Goal: Task Accomplishment & Management: Use online tool/utility

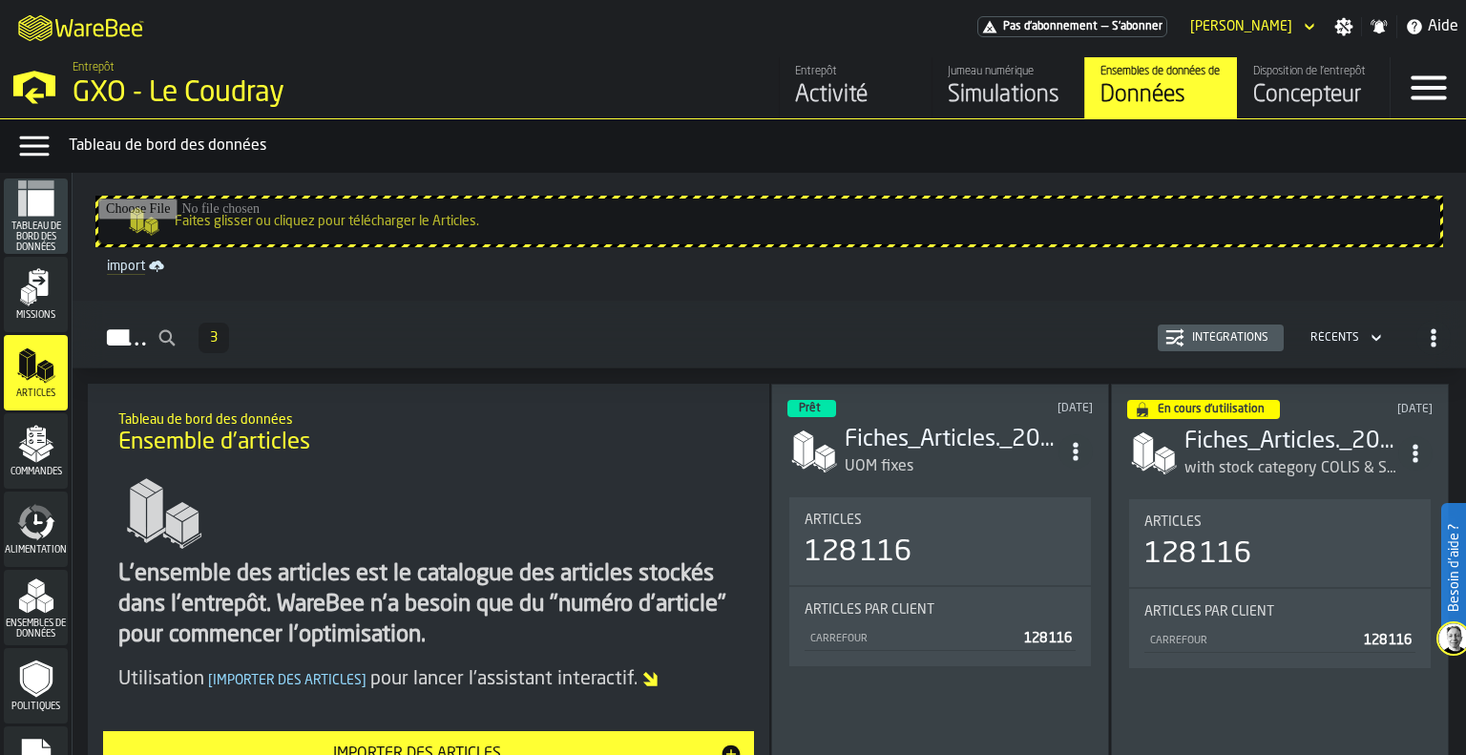
click at [966, 100] on div "Simulations" at bounding box center [1008, 95] width 121 height 31
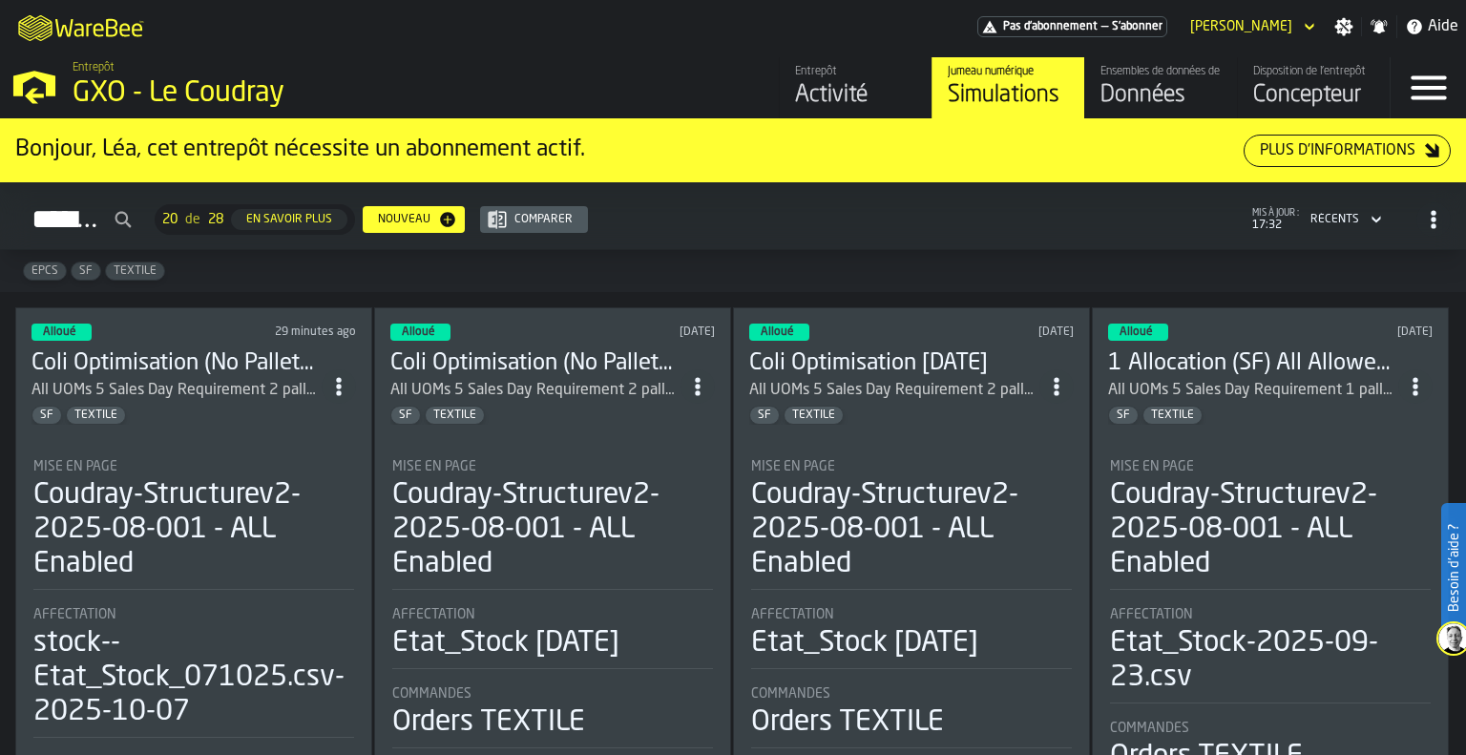
click at [281, 350] on h3 "Coli Optimisation (No Pallets) [DATE]" at bounding box center [176, 363] width 290 height 31
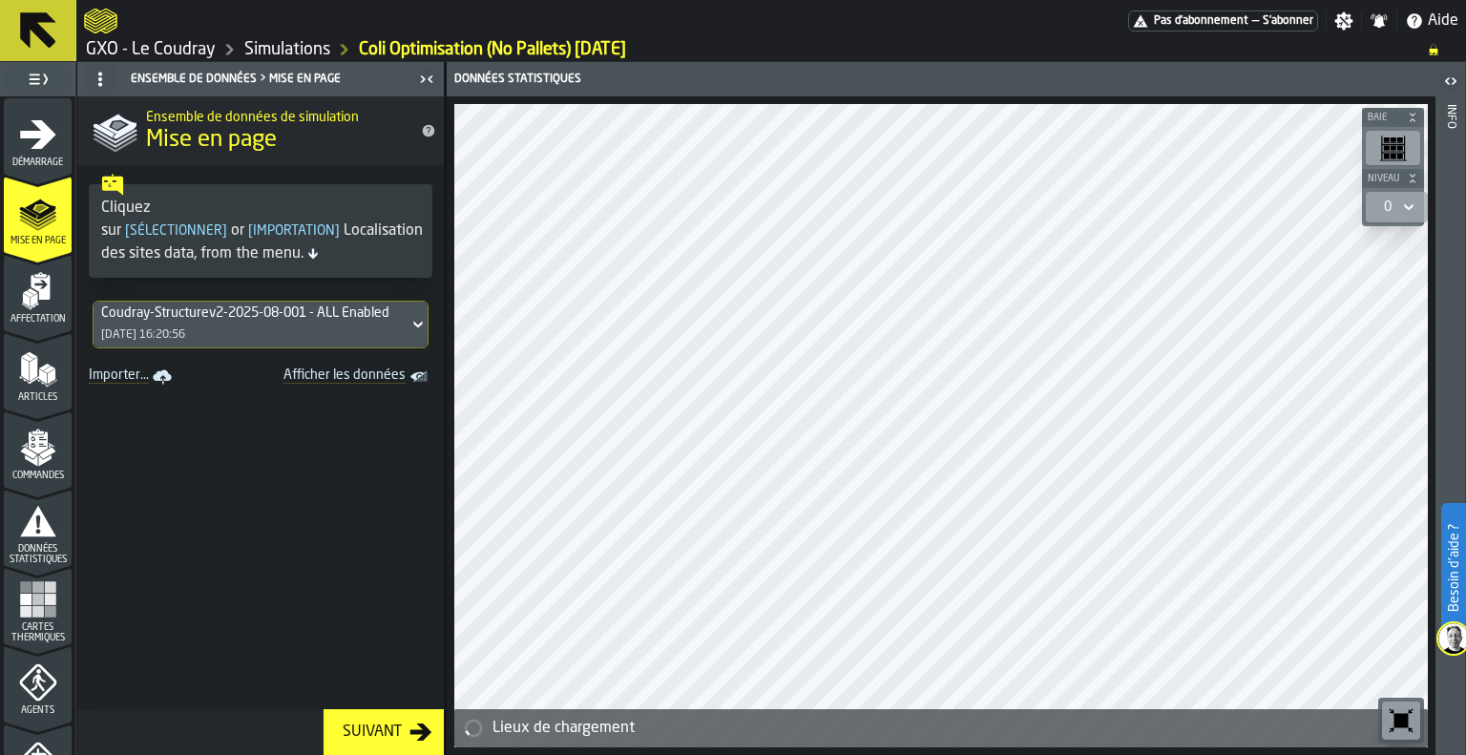
click at [359, 727] on div "Suivant" at bounding box center [372, 731] width 74 height 23
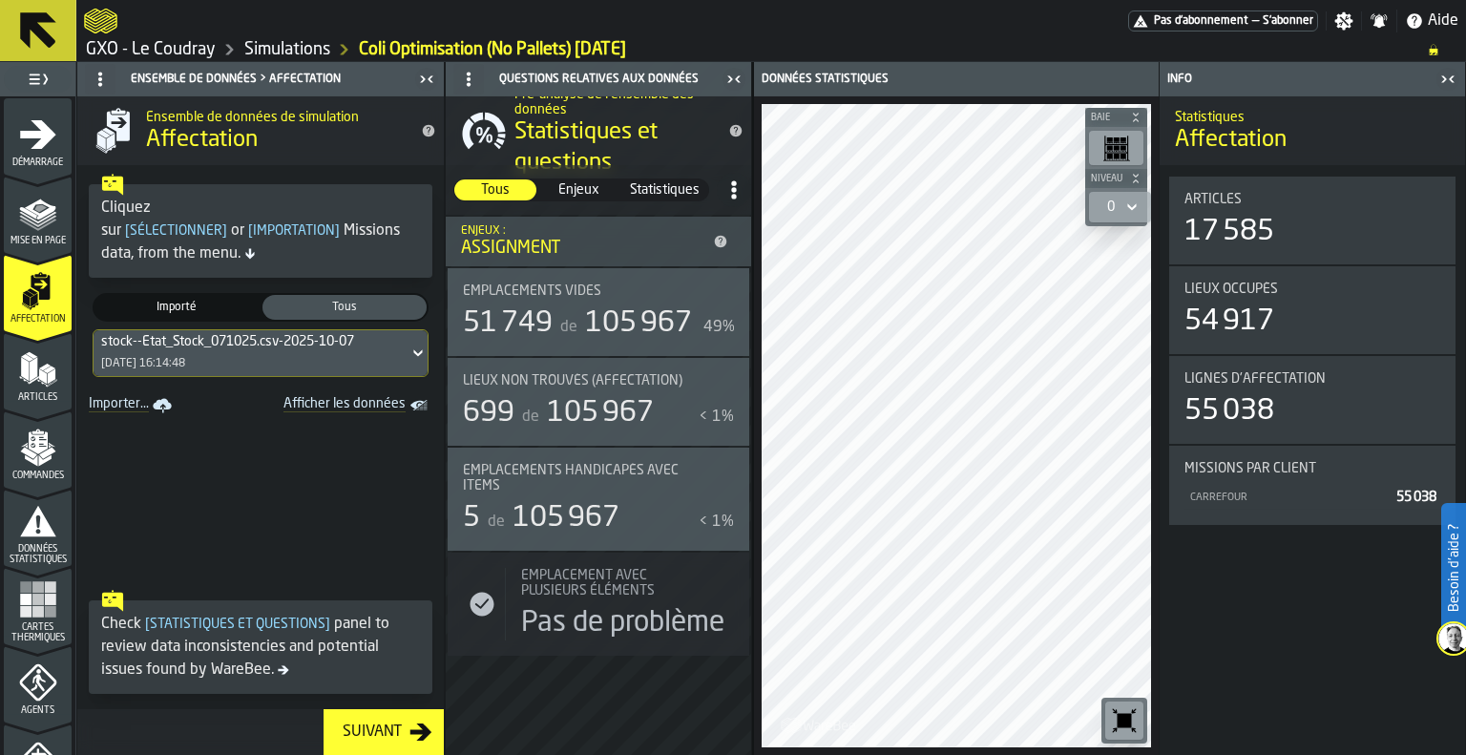
click at [290, 357] on div "stock--Etat_Stock_071025.csv-2025-10-07 [DATE] 16:14:48" at bounding box center [251, 353] width 315 height 46
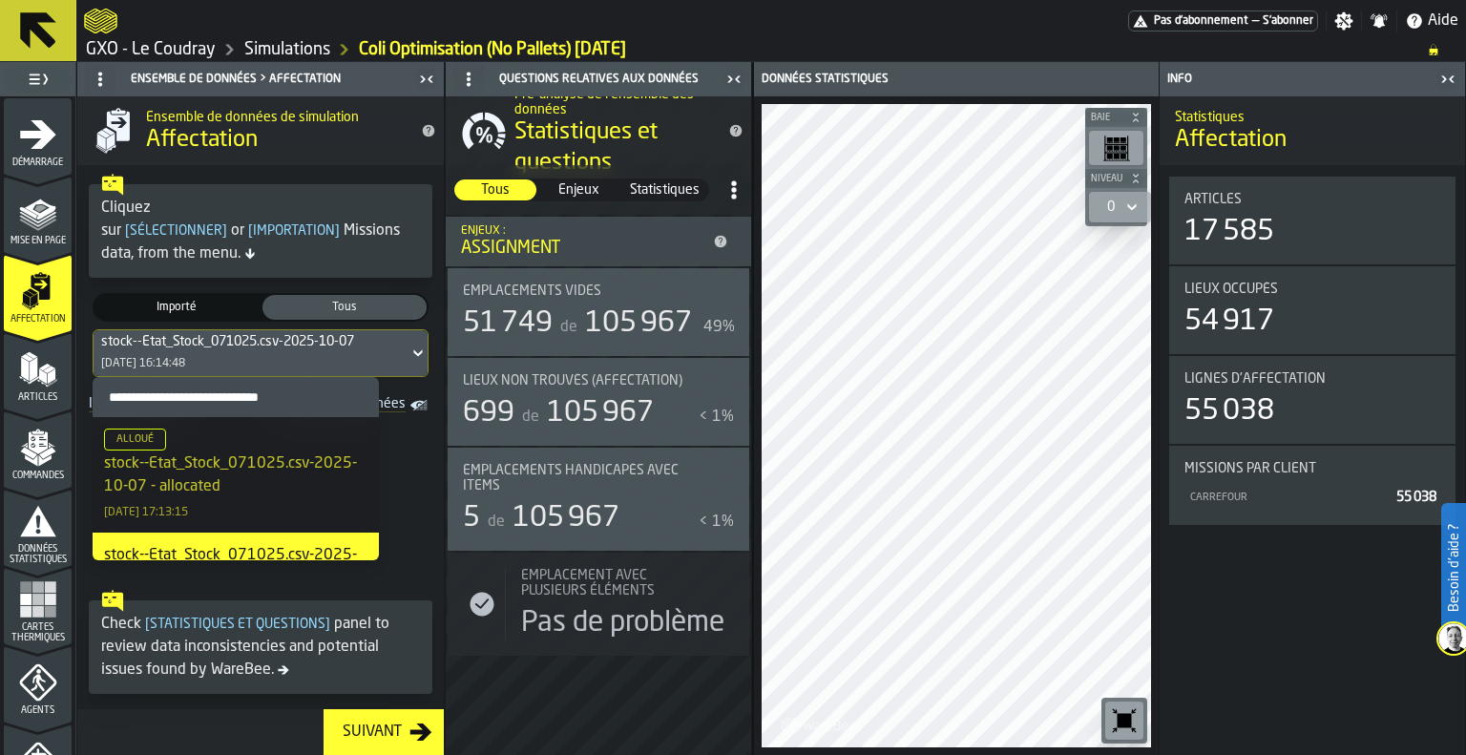
click at [355, 733] on div "Suivant" at bounding box center [372, 731] width 74 height 23
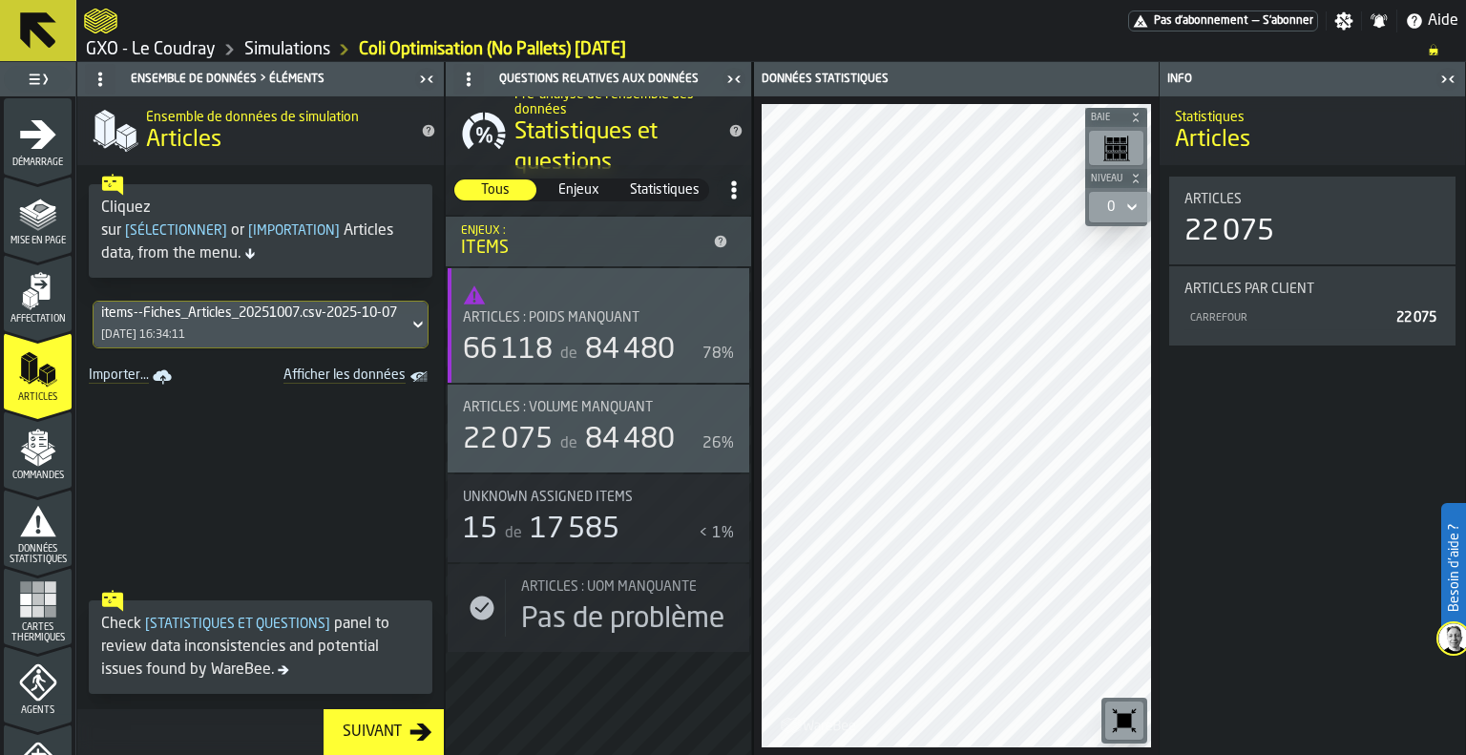
click at [355, 733] on div "Suivant" at bounding box center [372, 731] width 74 height 23
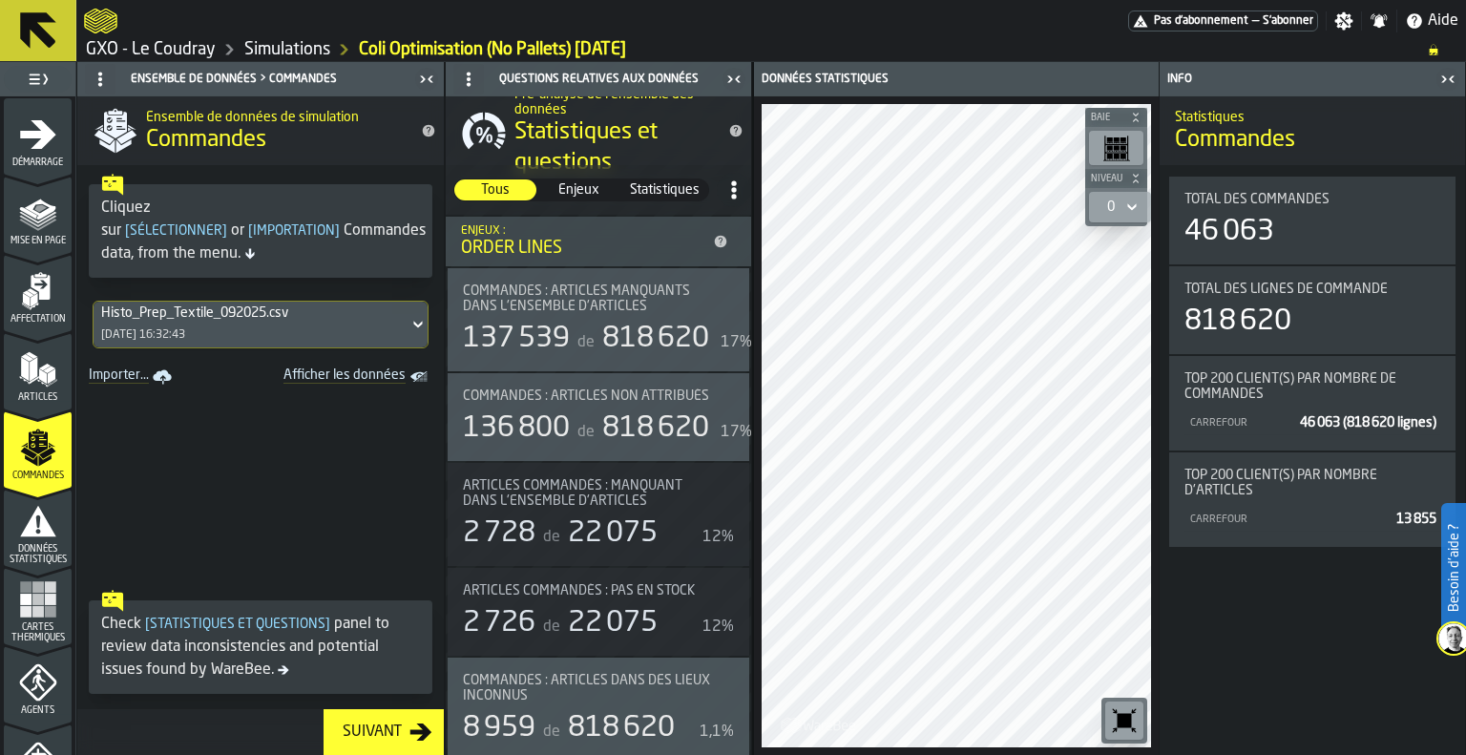
click at [355, 733] on div "Suivant" at bounding box center [372, 731] width 74 height 23
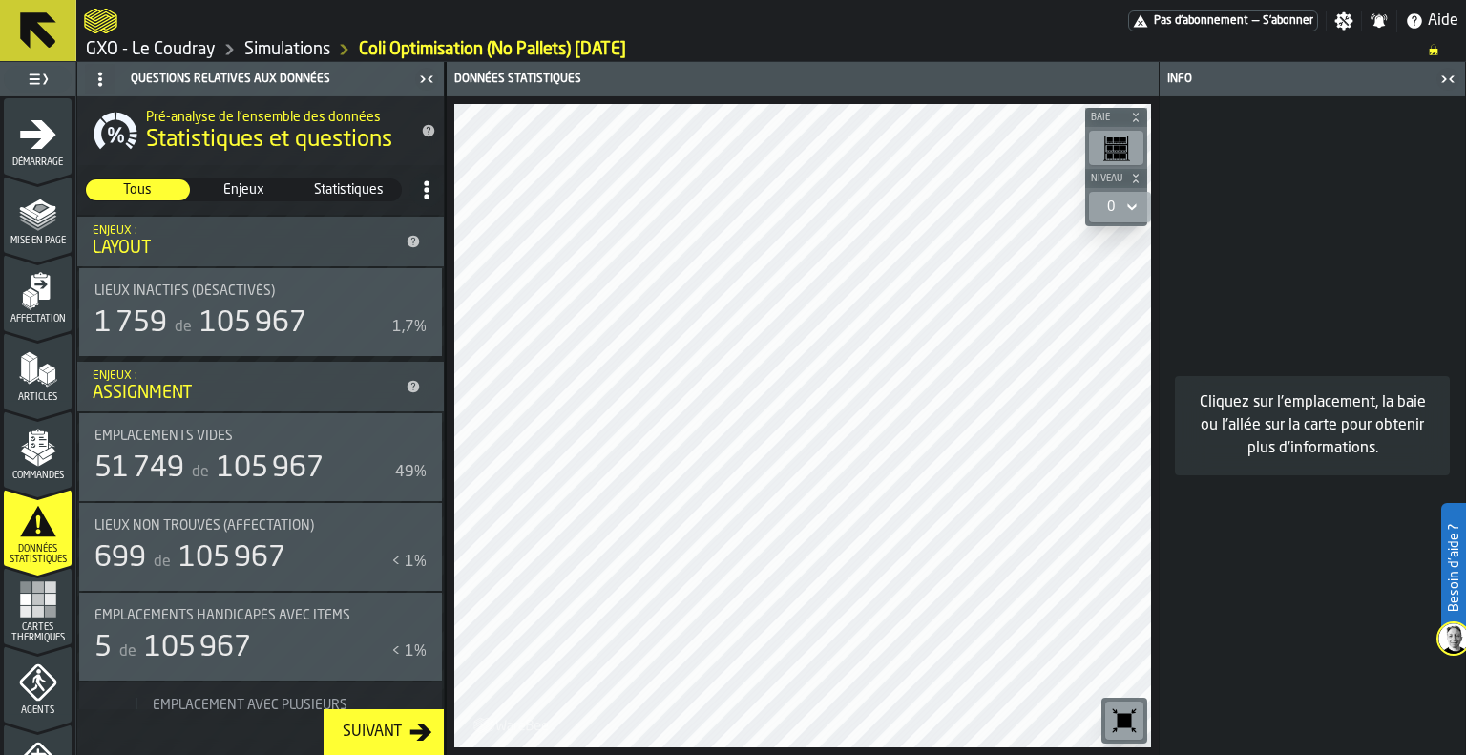
click at [355, 733] on div "Suivant" at bounding box center [372, 731] width 74 height 23
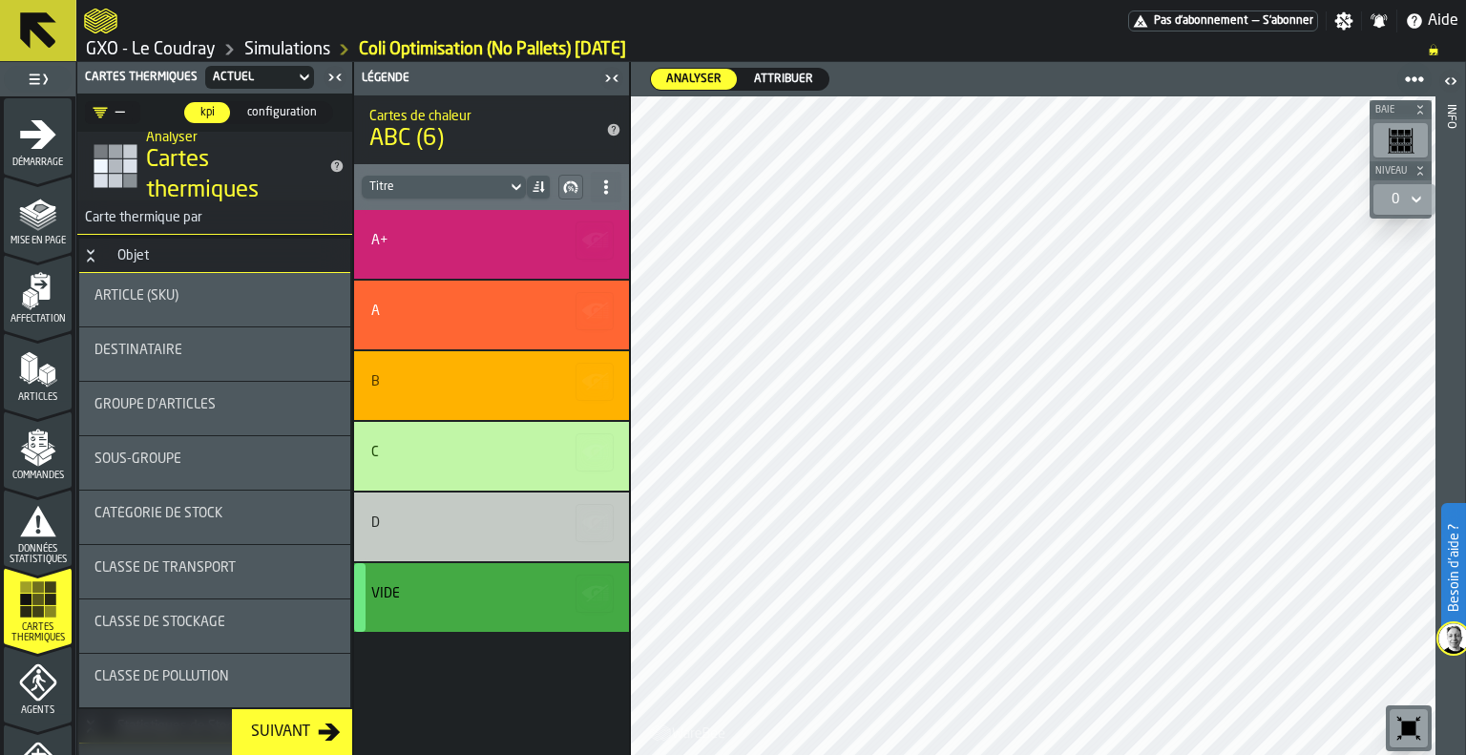
click at [1189, 30] on main "Pas d'abonnement — S'abonner Paramètres Notifications Aide GXO - Le Coudray Sim…" at bounding box center [733, 377] width 1466 height 755
click at [768, 80] on span "Attribuer" at bounding box center [783, 79] width 74 height 17
click at [126, 463] on span "sous-groupe" at bounding box center [137, 458] width 87 height 15
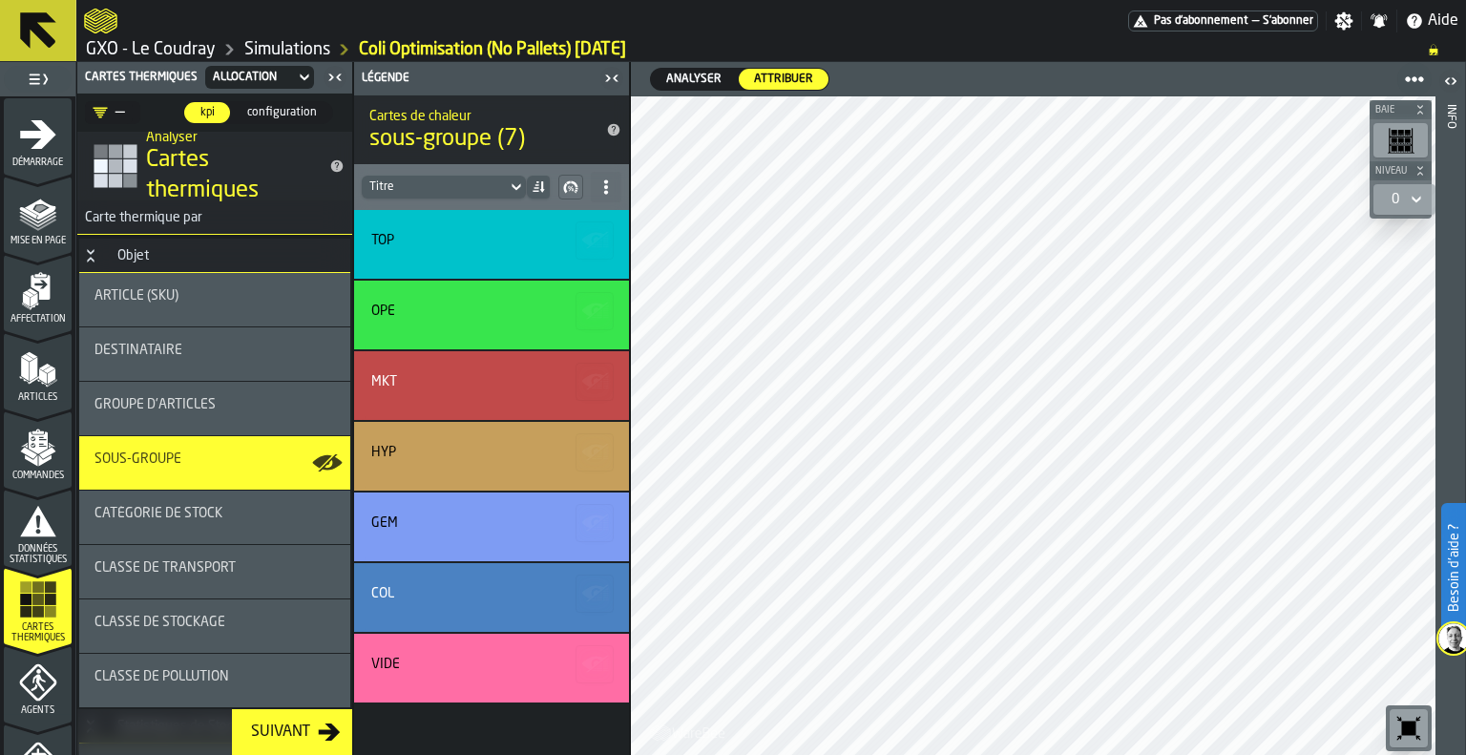
click at [0, 386] on ul "1 Démarrage 2 Mise en page 3 Affectation 4 Articles 5 Commandes 6 Données stati…" at bounding box center [37, 723] width 75 height 1254
click at [217, 410] on div "Groupe d'articles" at bounding box center [214, 404] width 240 height 15
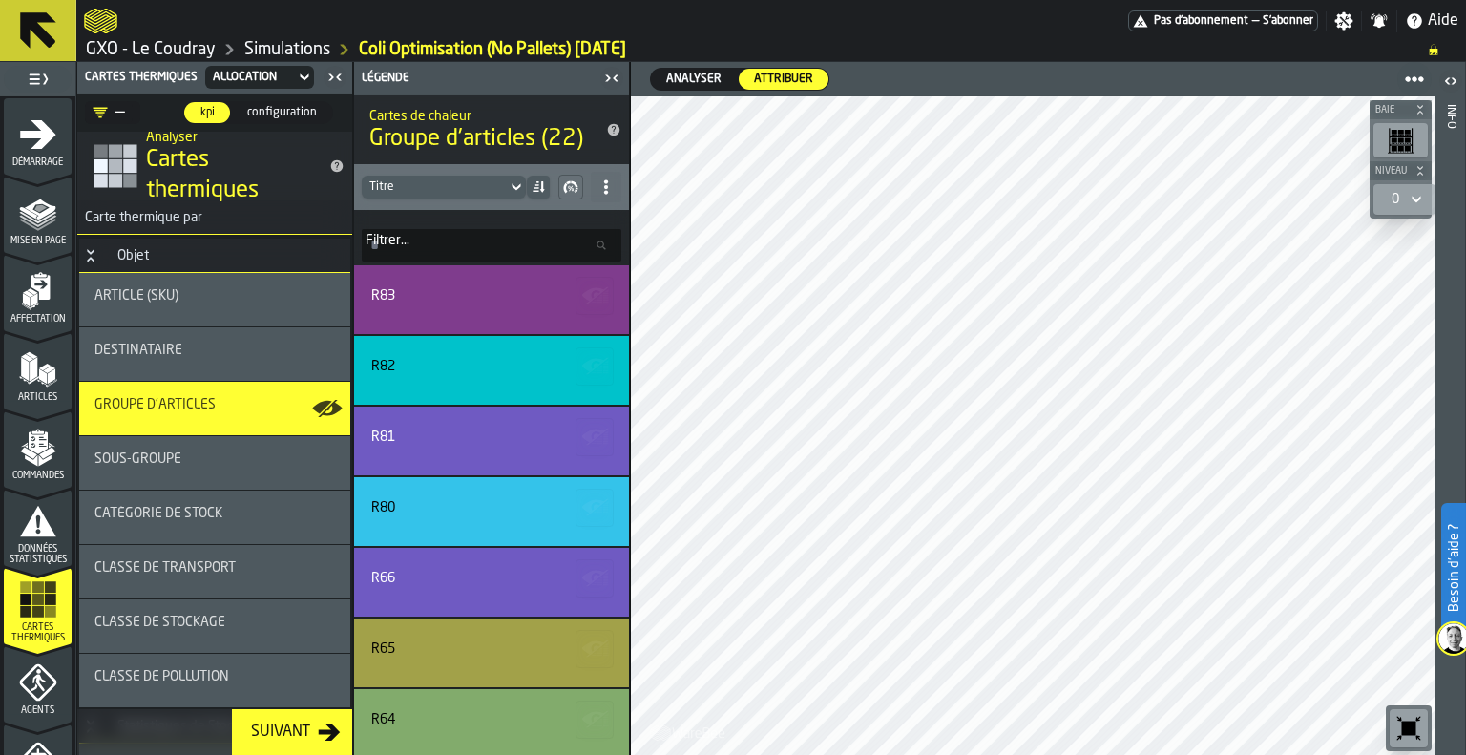
click at [236, 301] on div "Article (SKU)" at bounding box center [214, 295] width 240 height 15
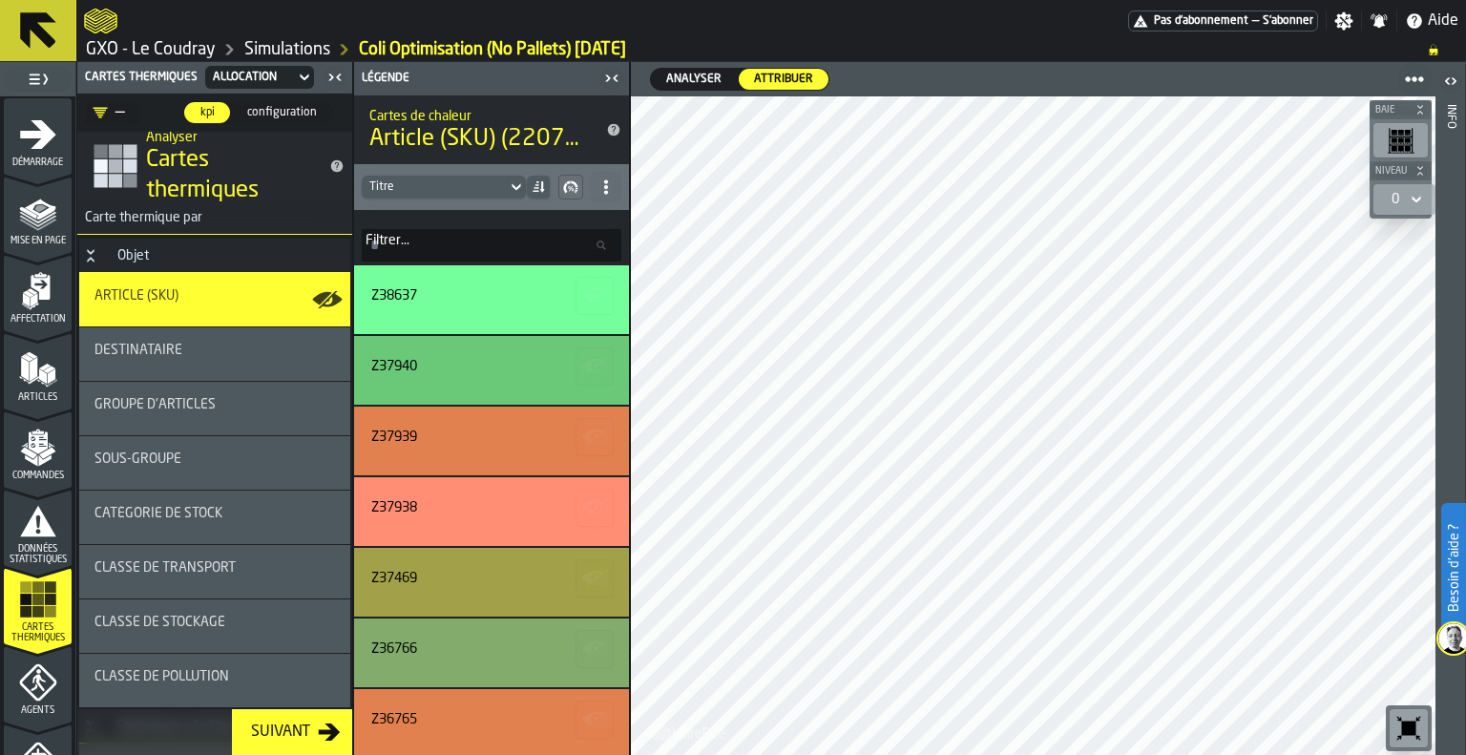
click at [177, 376] on div "Destinataire" at bounding box center [214, 353] width 271 height 53
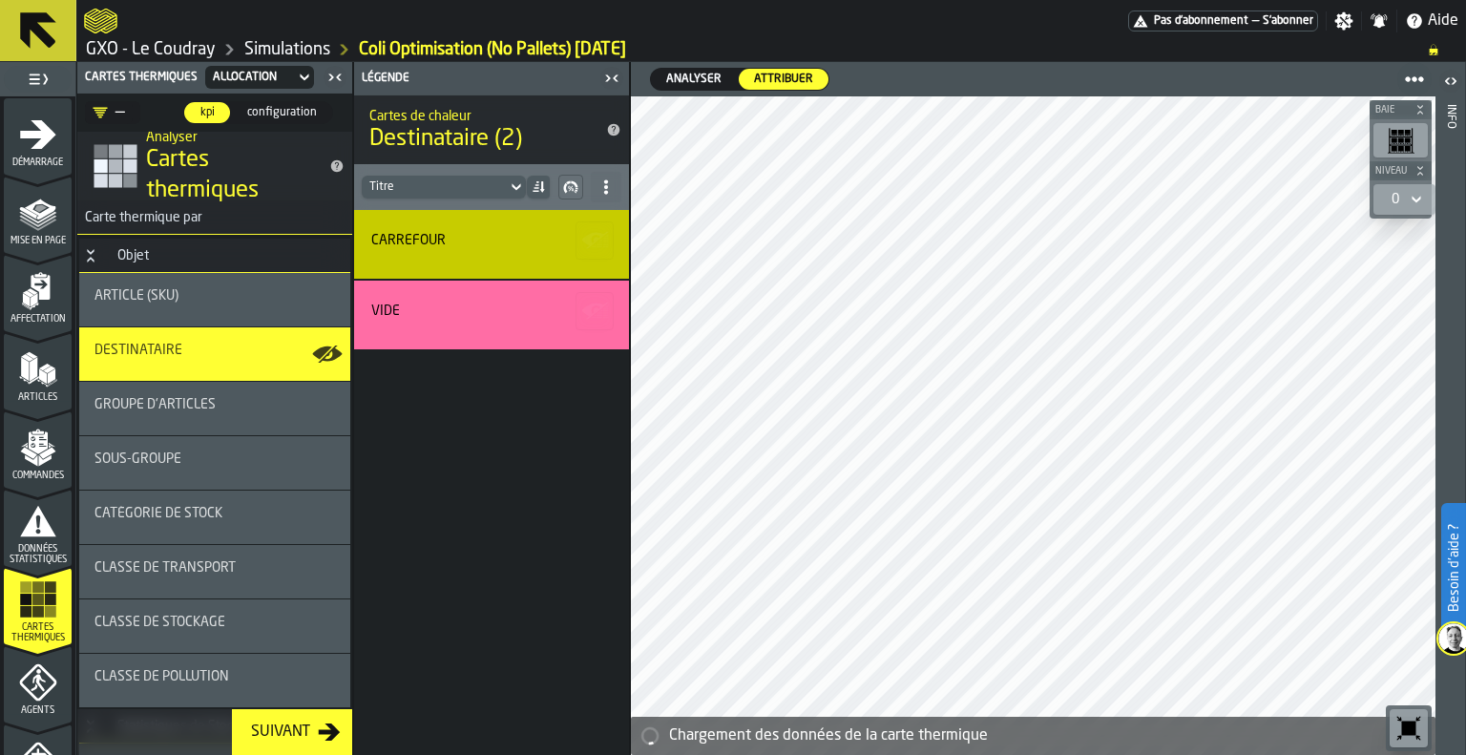
click at [202, 423] on div "Groupe d'articles" at bounding box center [214, 408] width 271 height 53
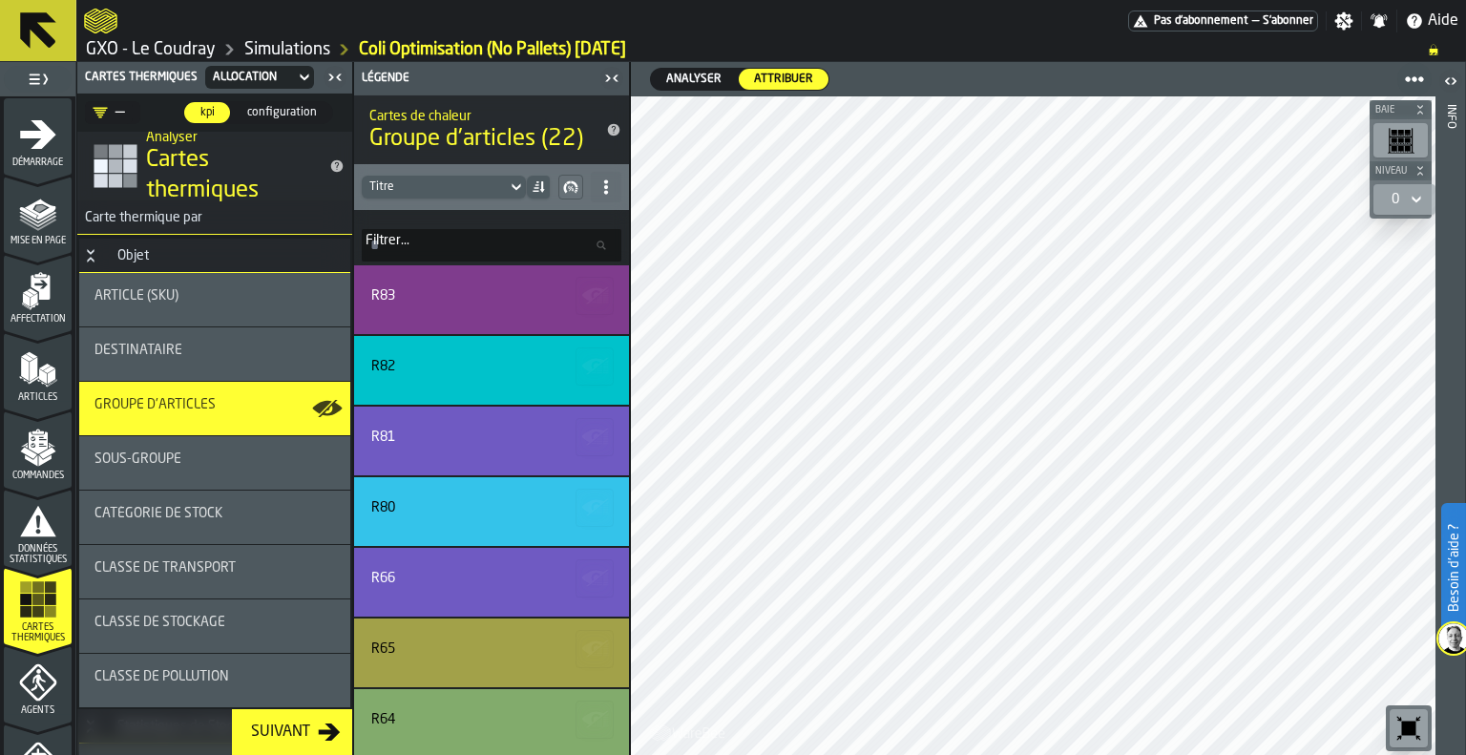
click at [250, 421] on div "Groupe d'articles" at bounding box center [214, 408] width 271 height 53
click at [511, 183] on icon at bounding box center [516, 187] width 19 height 23
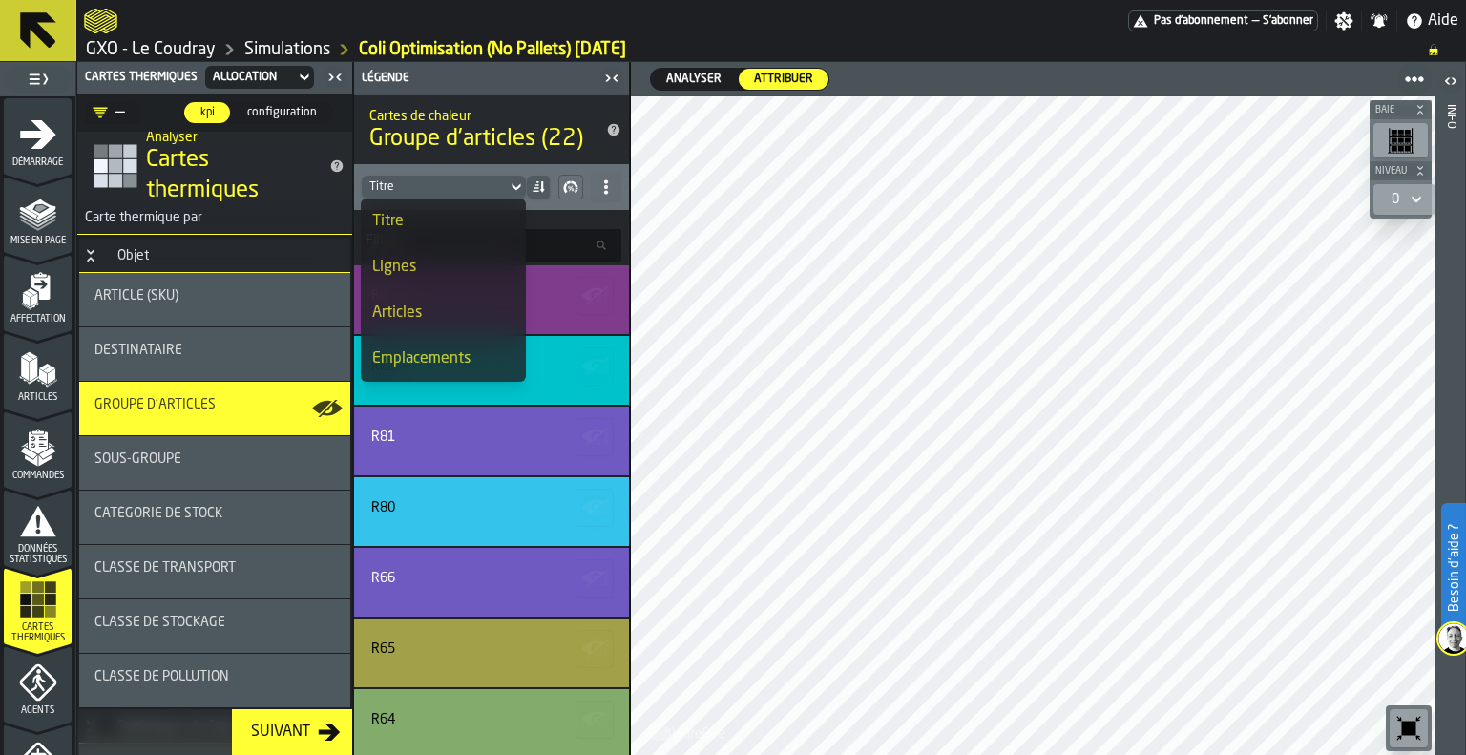
click at [473, 155] on div "Cartes de chaleur Groupe d'articles (22)" at bounding box center [476, 130] width 244 height 80
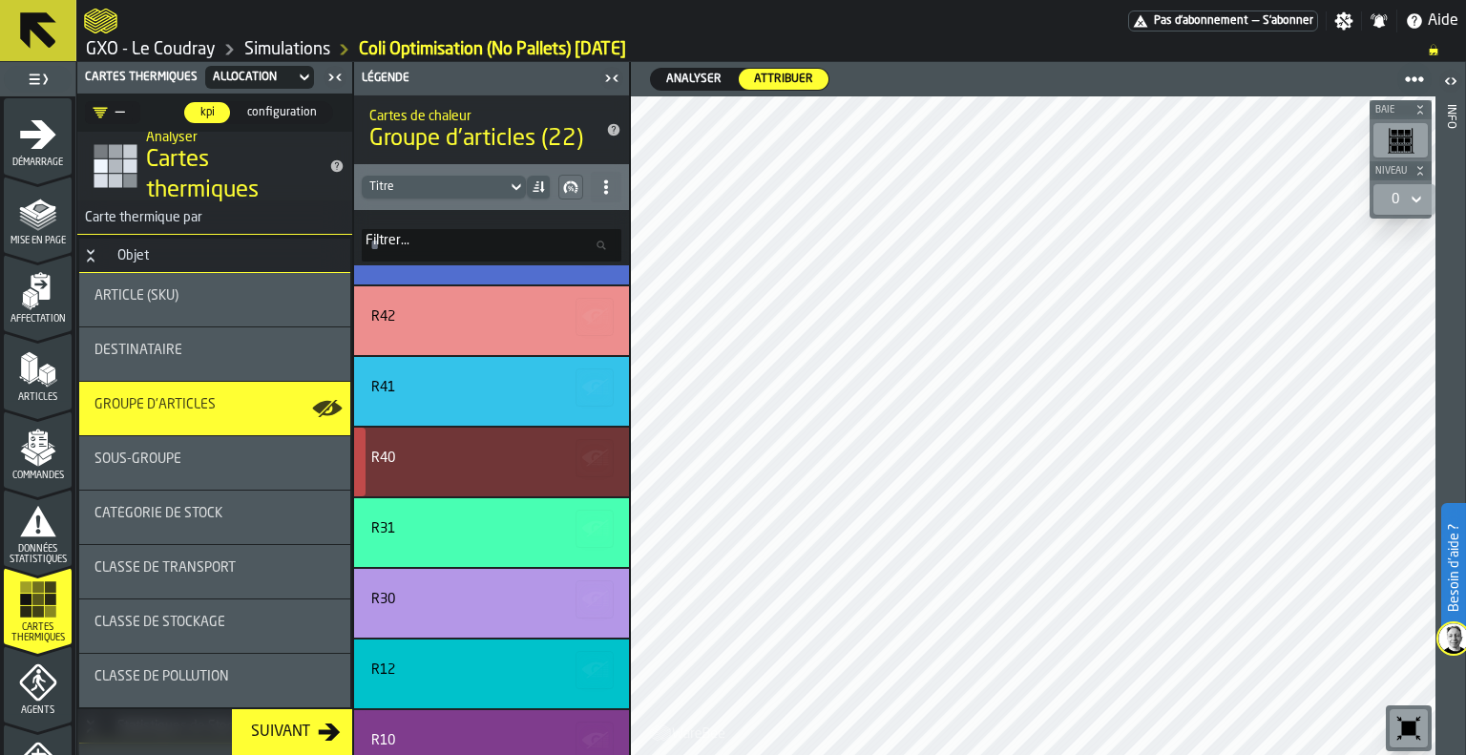
scroll to position [1032, 0]
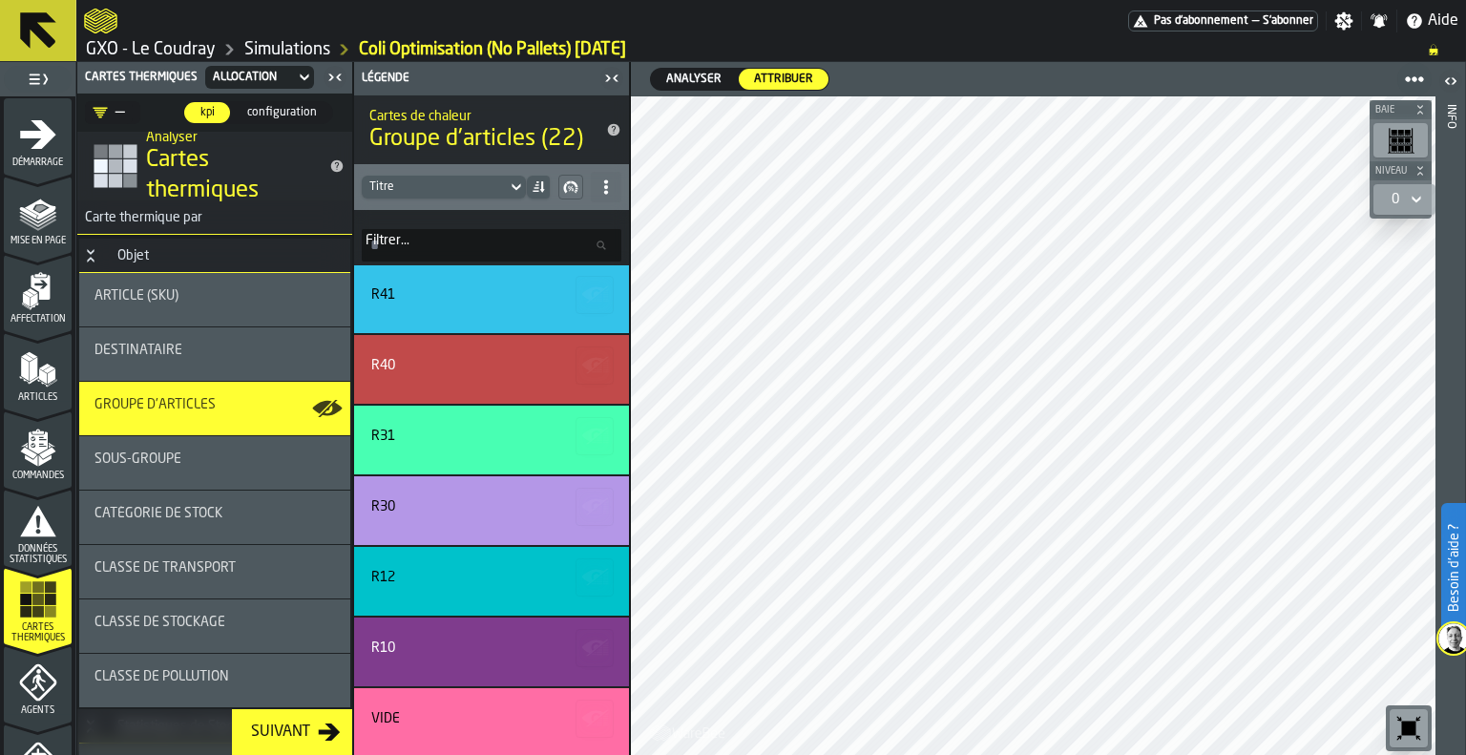
click at [164, 467] on span "sous-groupe" at bounding box center [137, 458] width 87 height 15
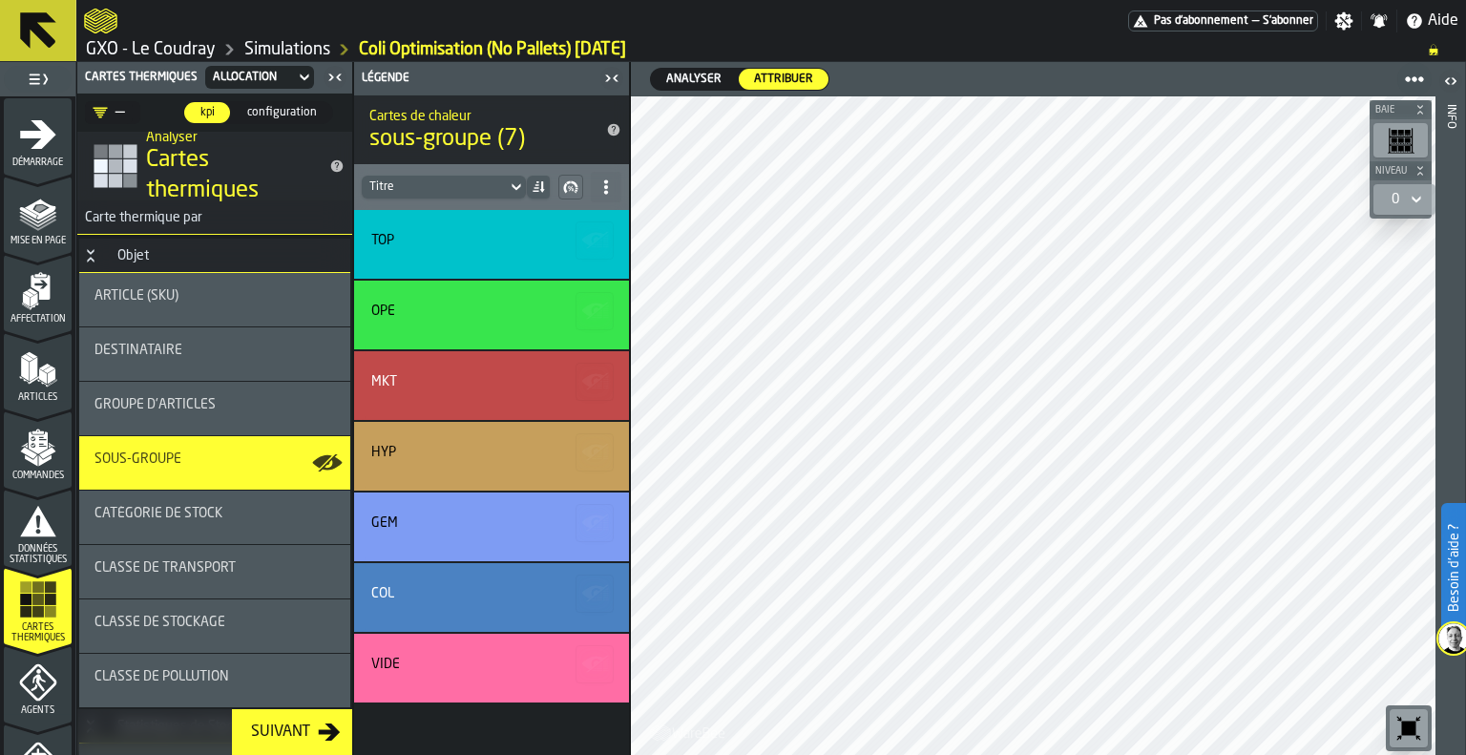
scroll to position [0, 0]
click at [221, 541] on div "Catégorie de Stock" at bounding box center [214, 516] width 271 height 53
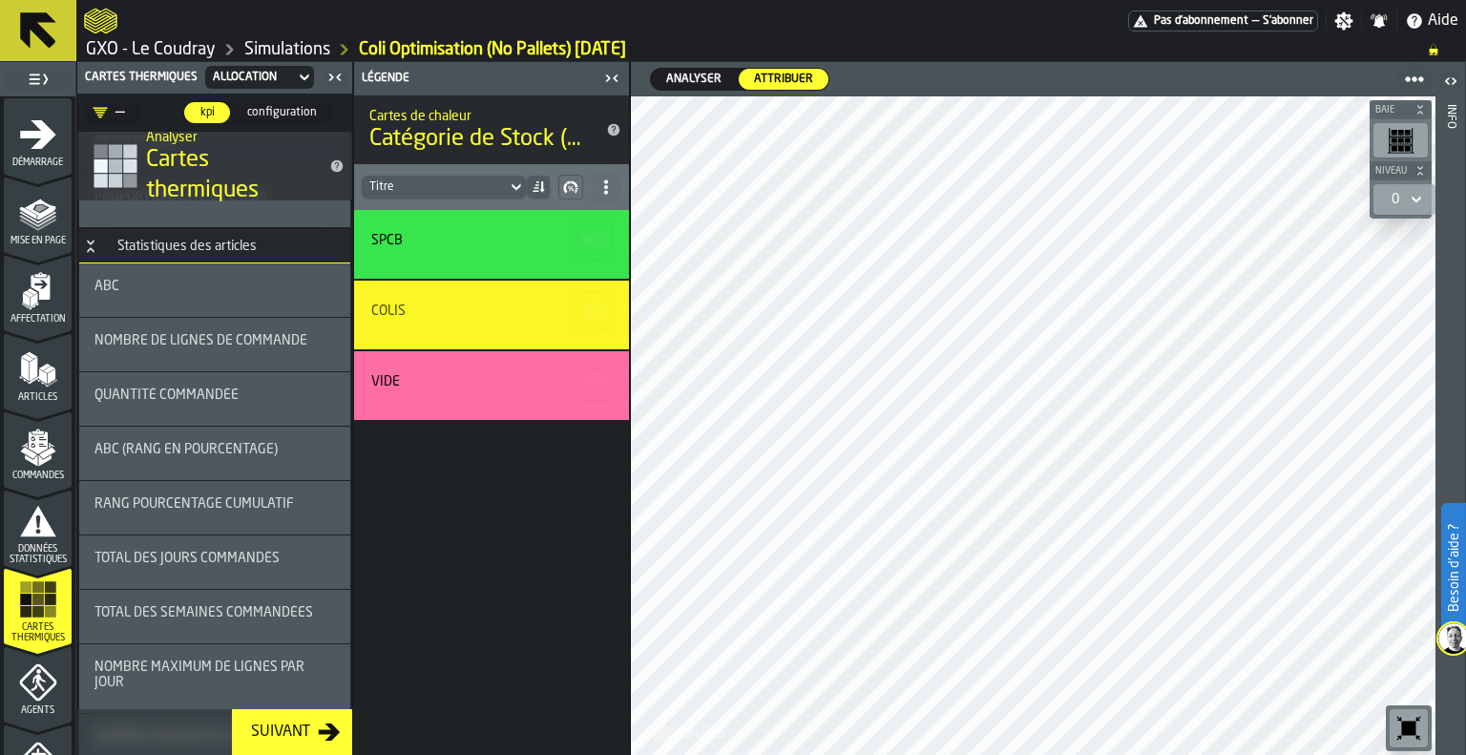
scroll to position [1683, 0]
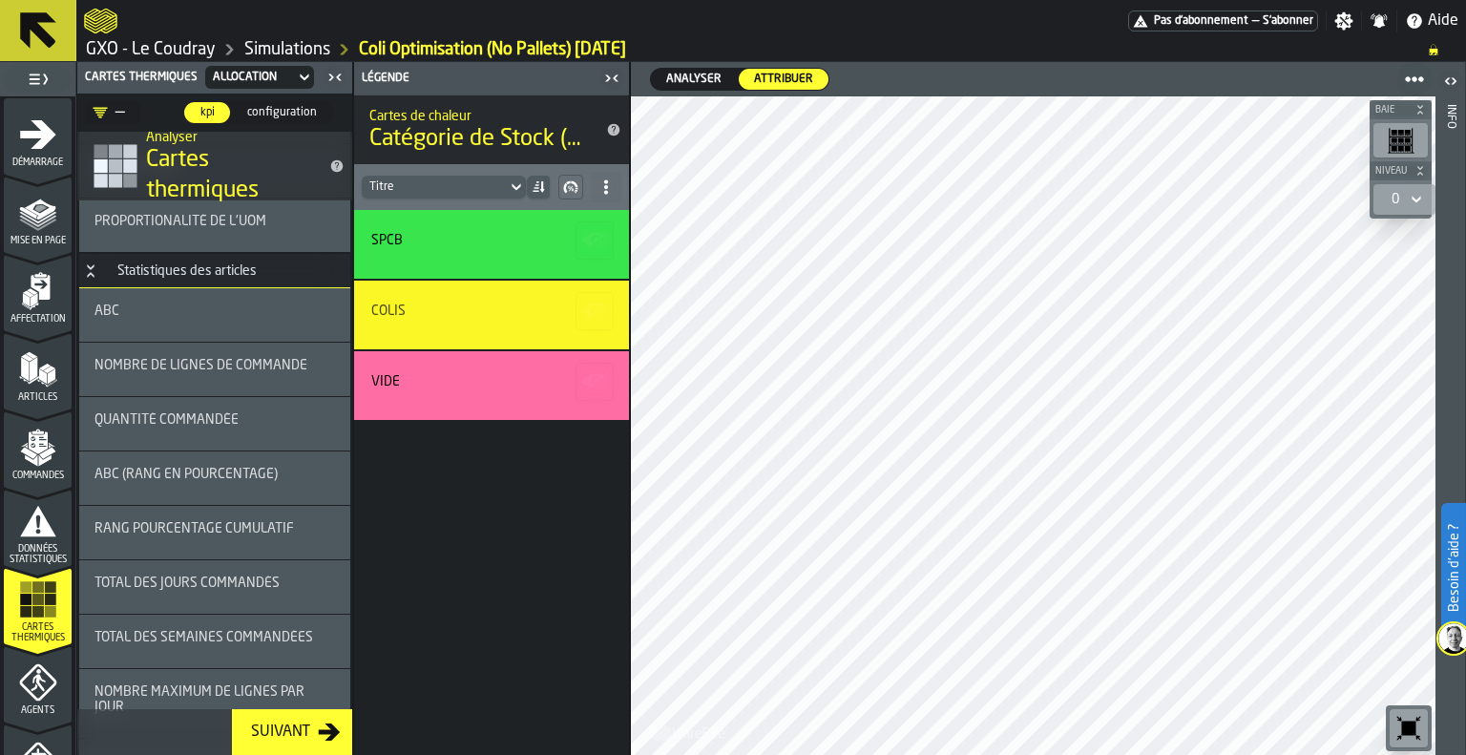
click at [236, 302] on div "ABC" at bounding box center [214, 314] width 271 height 53
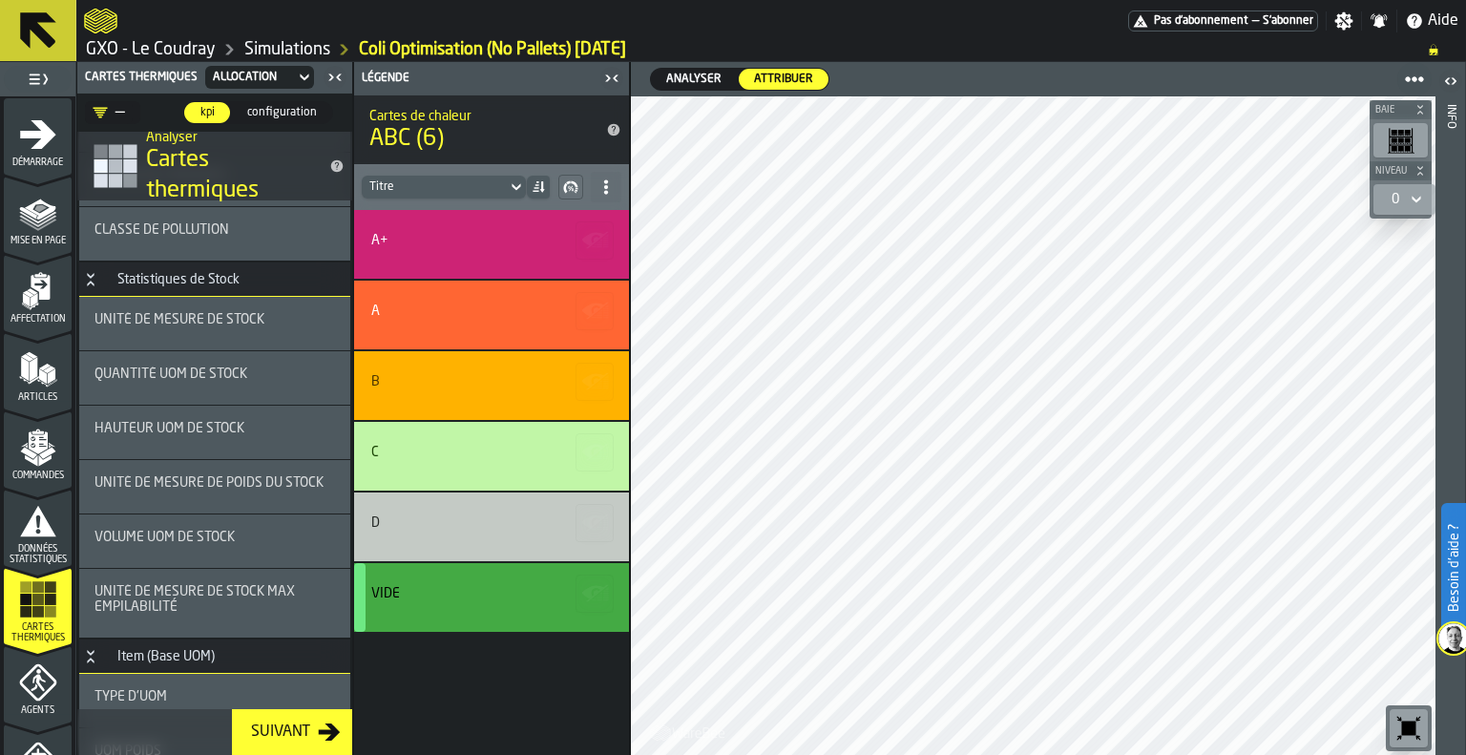
scroll to position [446, 0]
click at [237, 532] on div "Volume UOM de stock" at bounding box center [214, 538] width 240 height 15
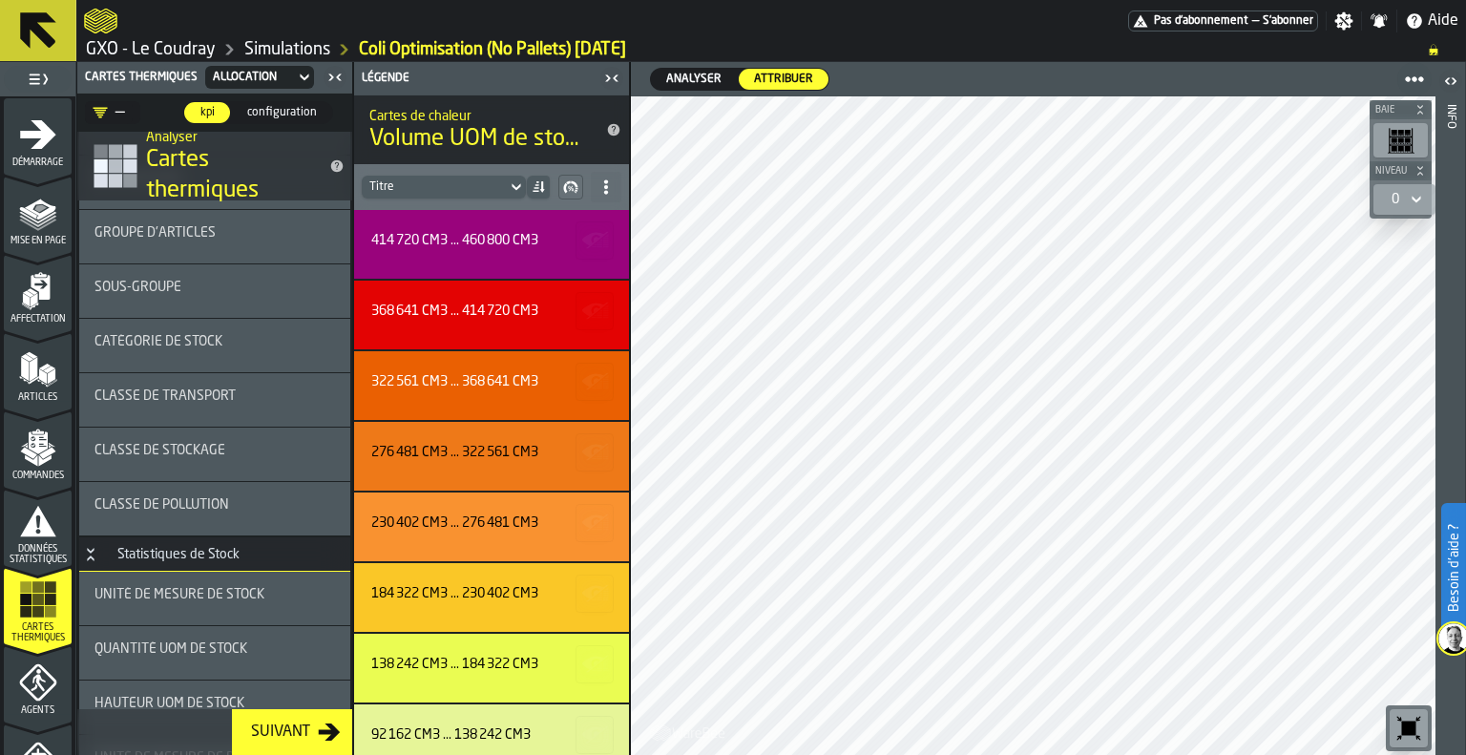
scroll to position [175, 0]
click at [219, 505] on span "Classe de Pollution" at bounding box center [161, 501] width 135 height 15
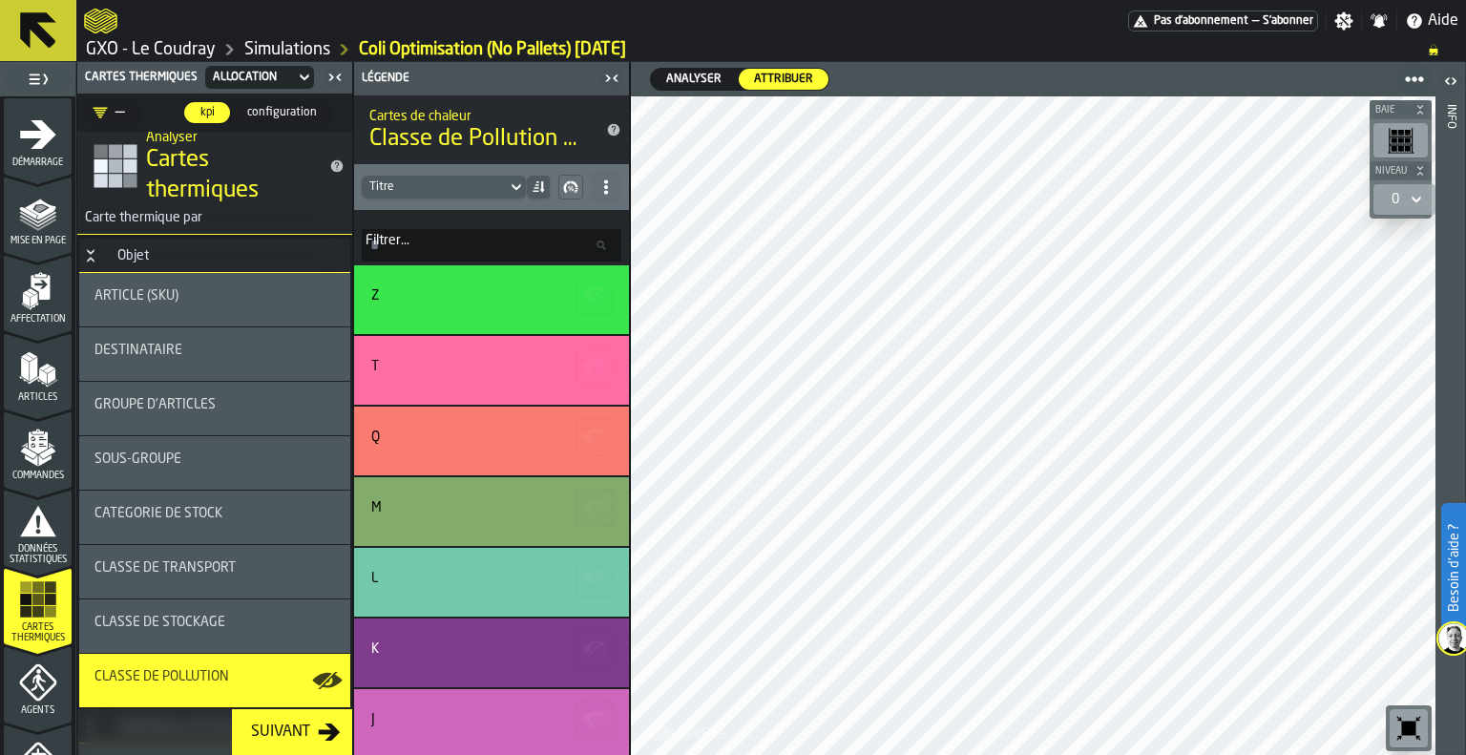
scroll to position [11, 0]
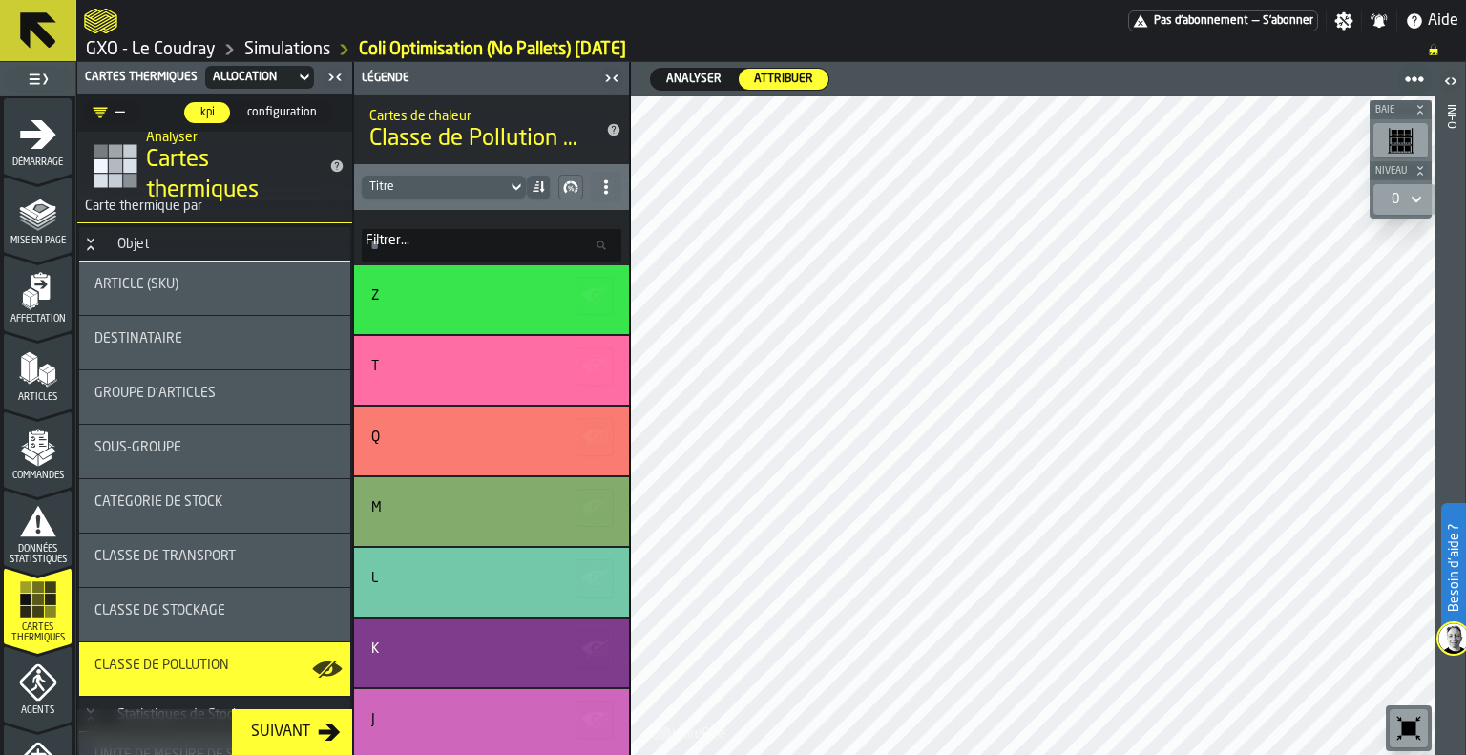
click at [209, 370] on div "Groupe d'articles" at bounding box center [214, 396] width 271 height 53
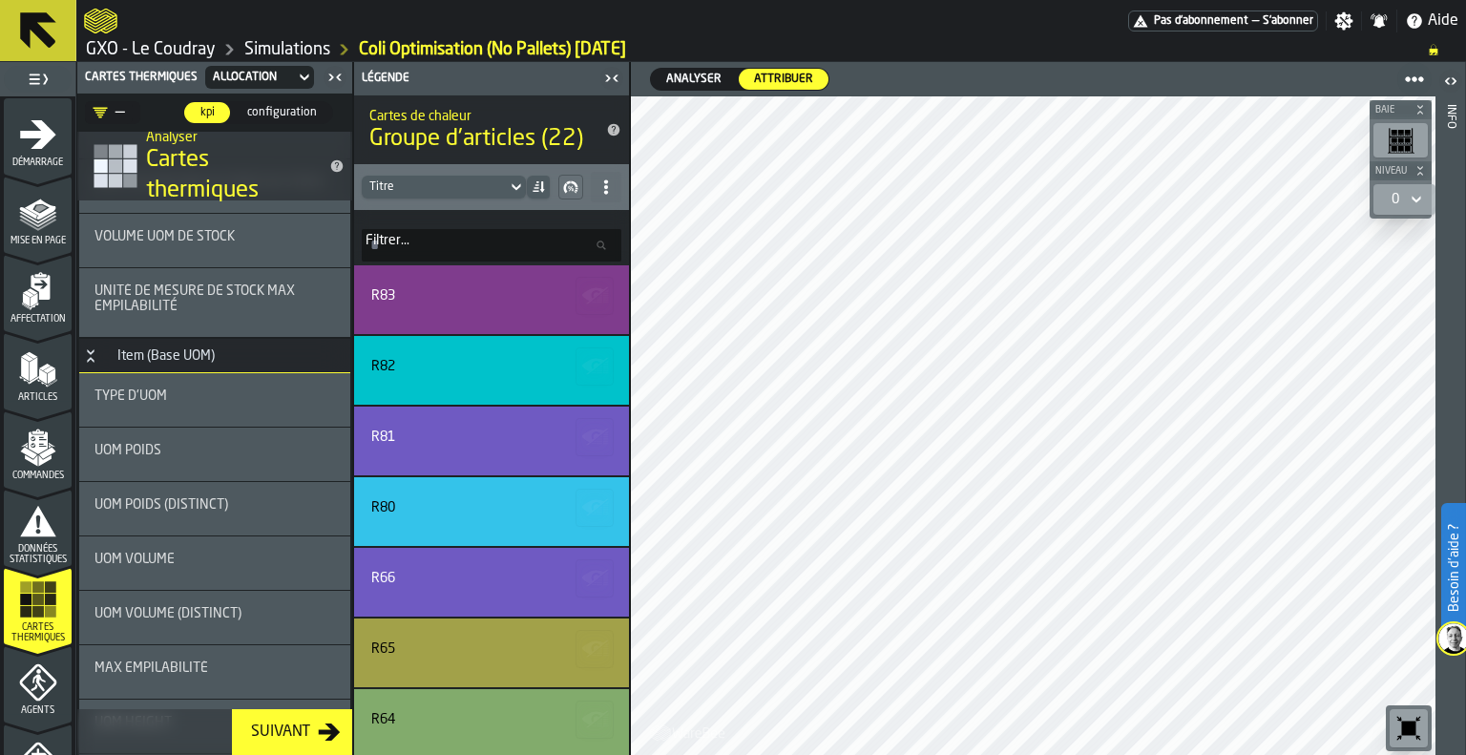
scroll to position [786, 0]
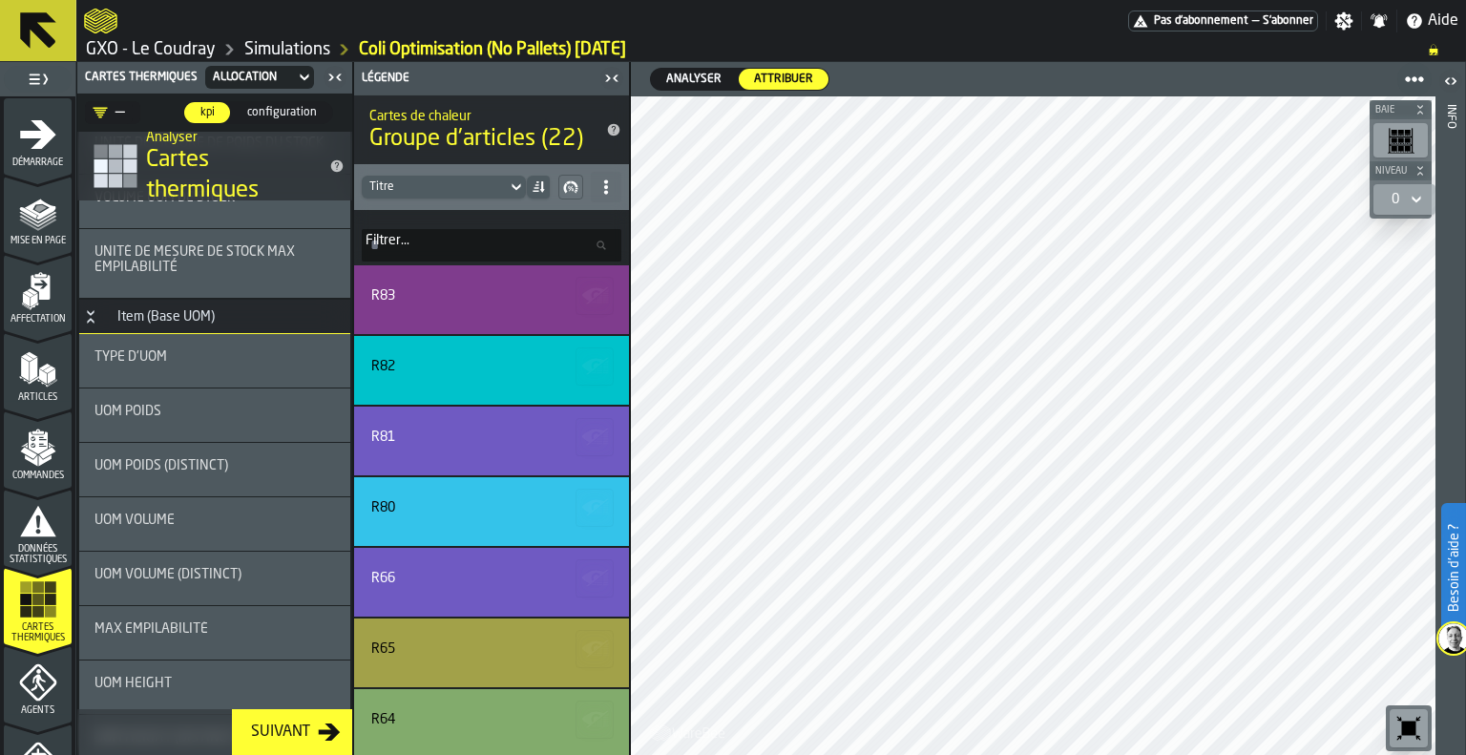
click at [217, 341] on div "Type d'UOM" at bounding box center [214, 360] width 271 height 53
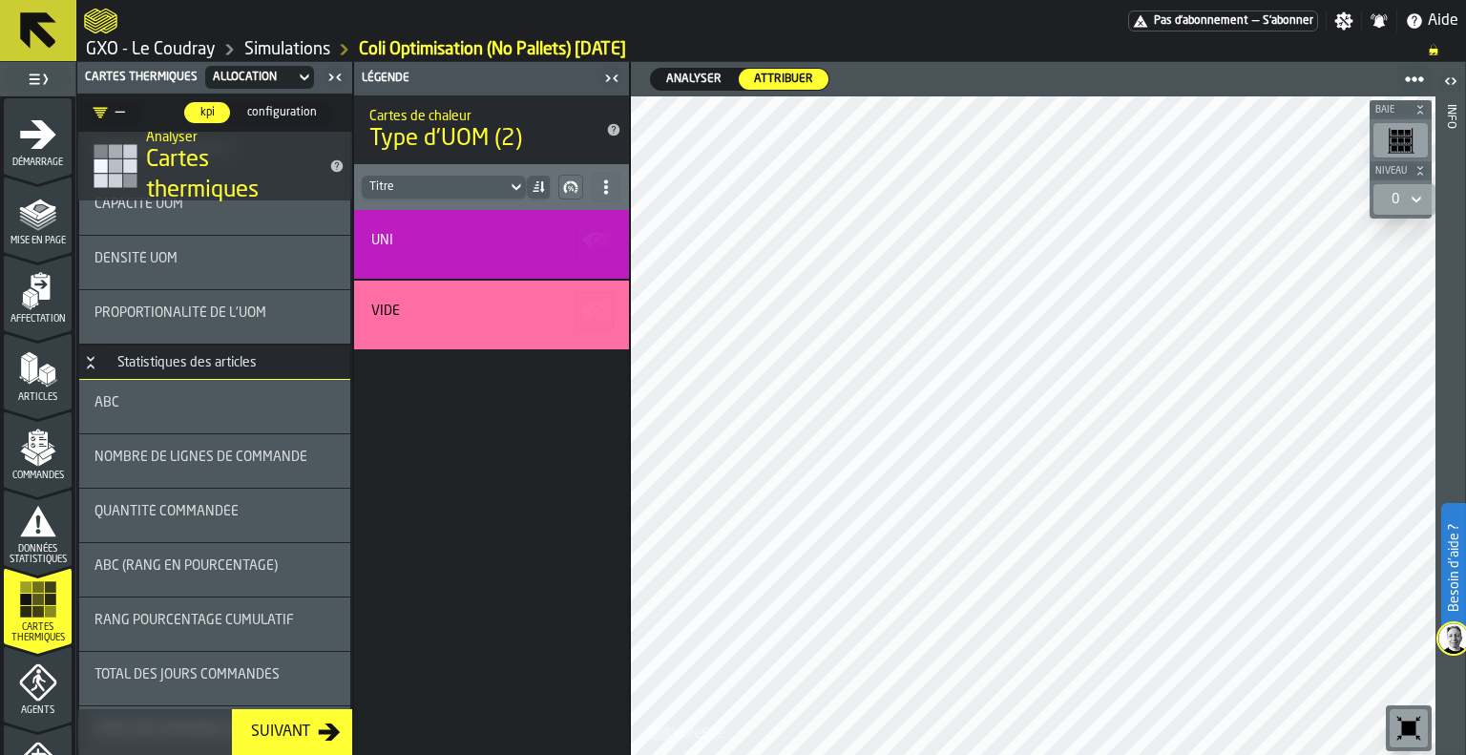
scroll to position [1592, 0]
click at [203, 392] on div "ABC" at bounding box center [214, 406] width 271 height 53
